Goal: Navigation & Orientation: Find specific page/section

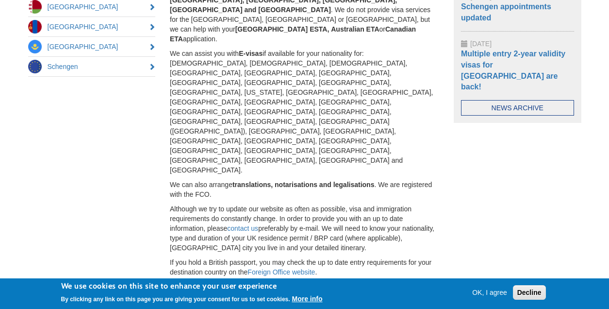
scroll to position [272, 0]
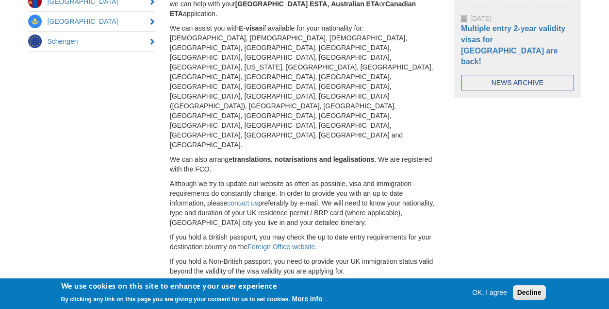
click at [494, 293] on button "OK, I agree" at bounding box center [489, 292] width 43 height 10
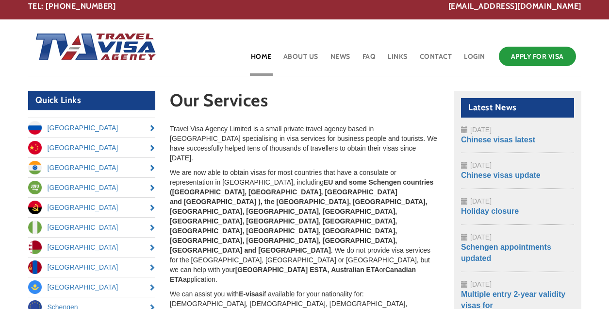
scroll to position [0, 0]
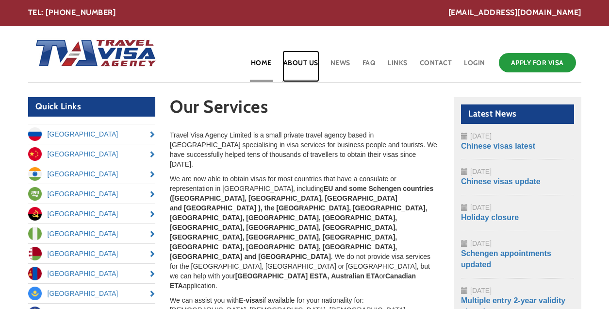
click at [304, 62] on link "About Us" at bounding box center [300, 66] width 37 height 32
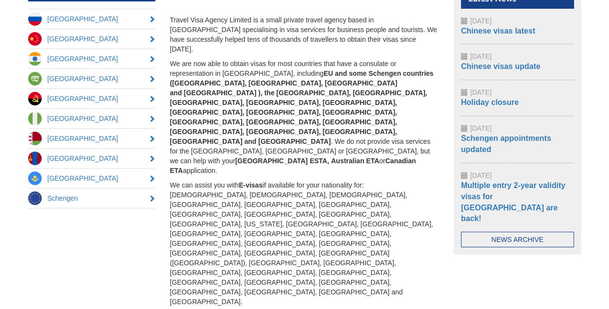
scroll to position [119, 0]
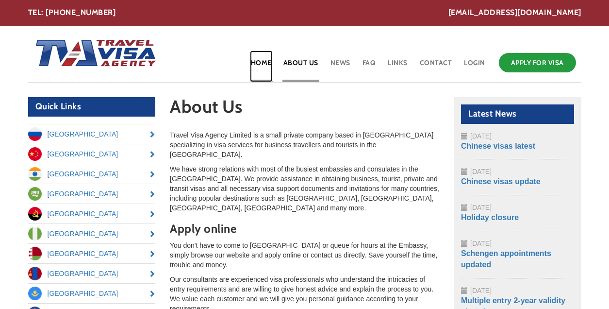
click at [270, 63] on link "Home" at bounding box center [261, 66] width 23 height 32
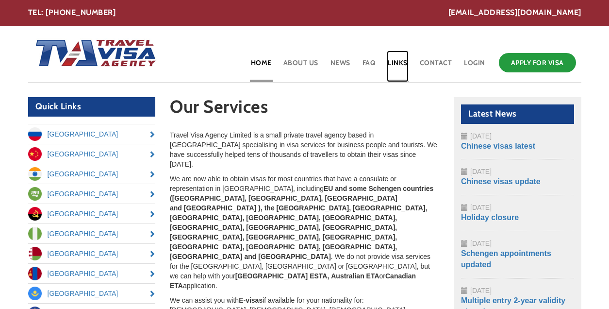
click at [393, 64] on link "Links" at bounding box center [398, 66] width 22 height 32
